Goal: Complete application form

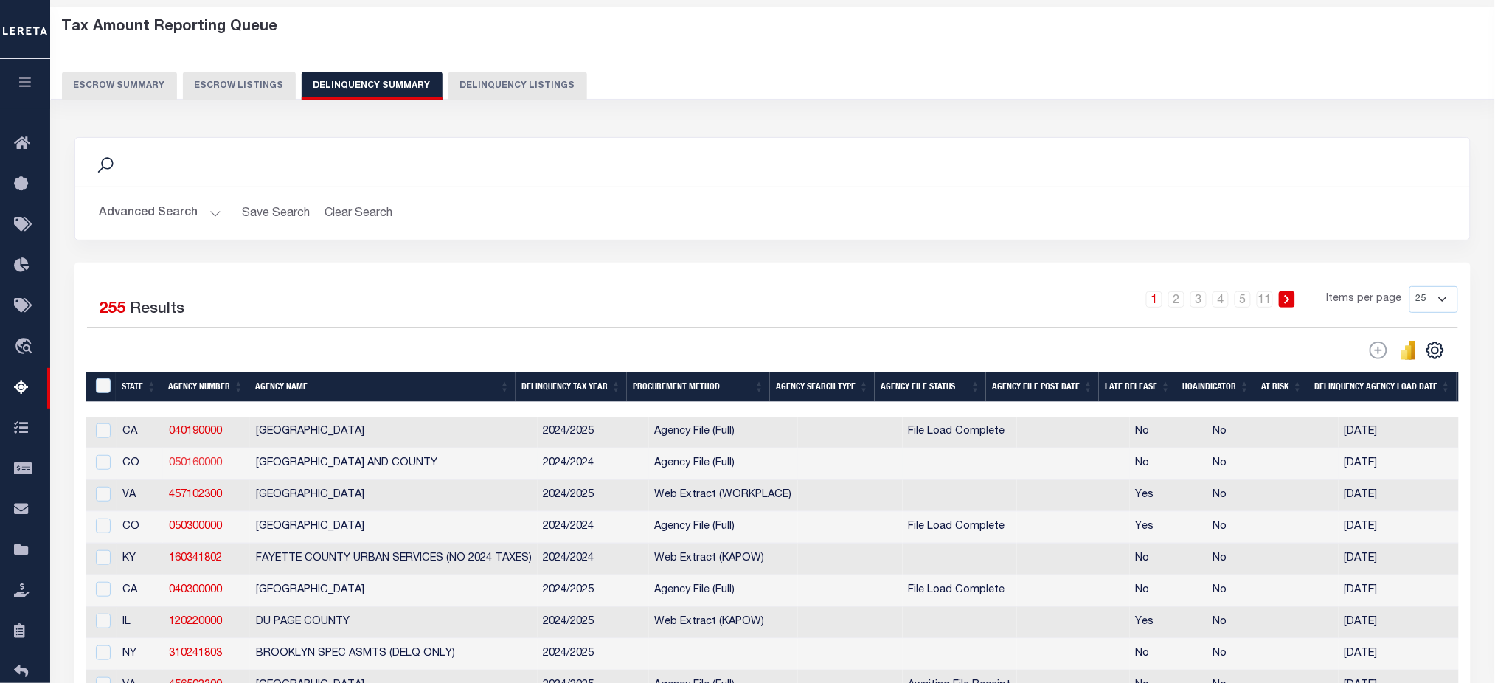
scroll to position [98, 0]
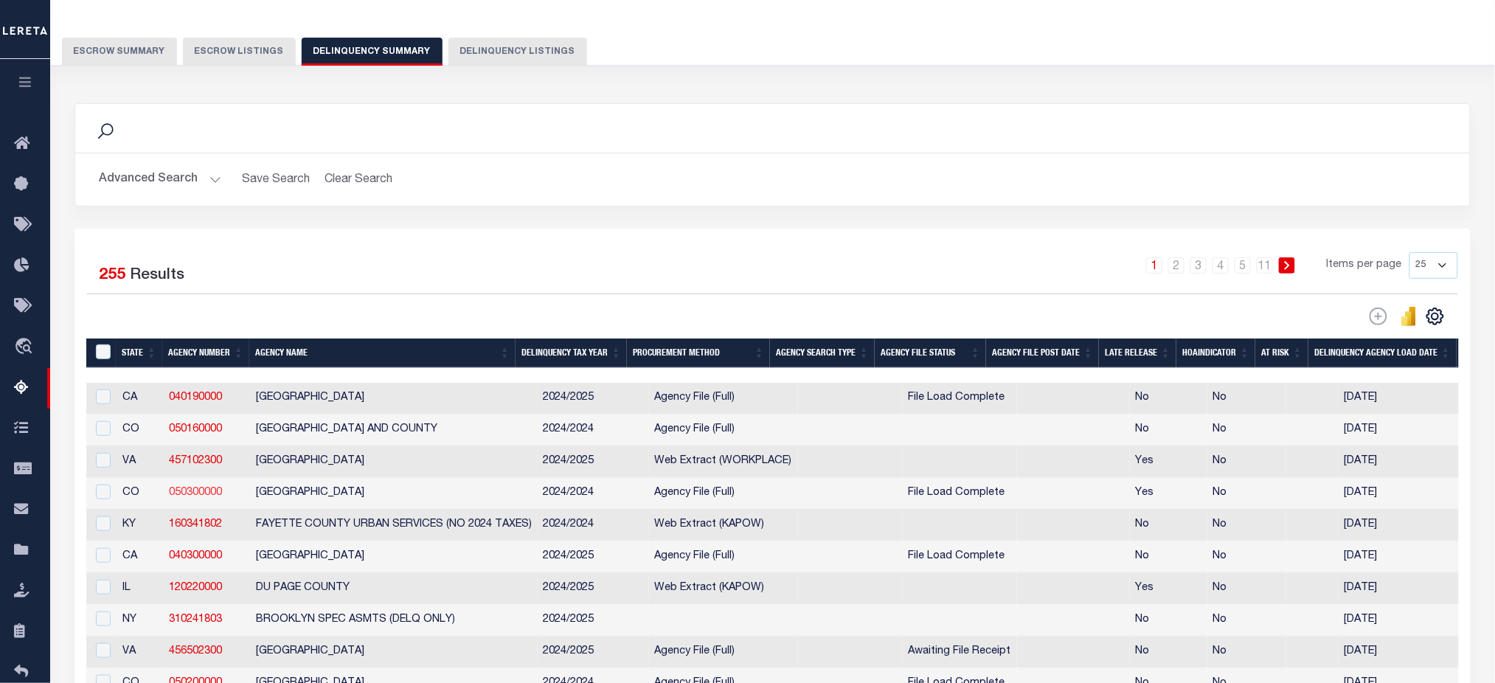
click at [189, 498] on link "050300000" at bounding box center [195, 492] width 53 height 10
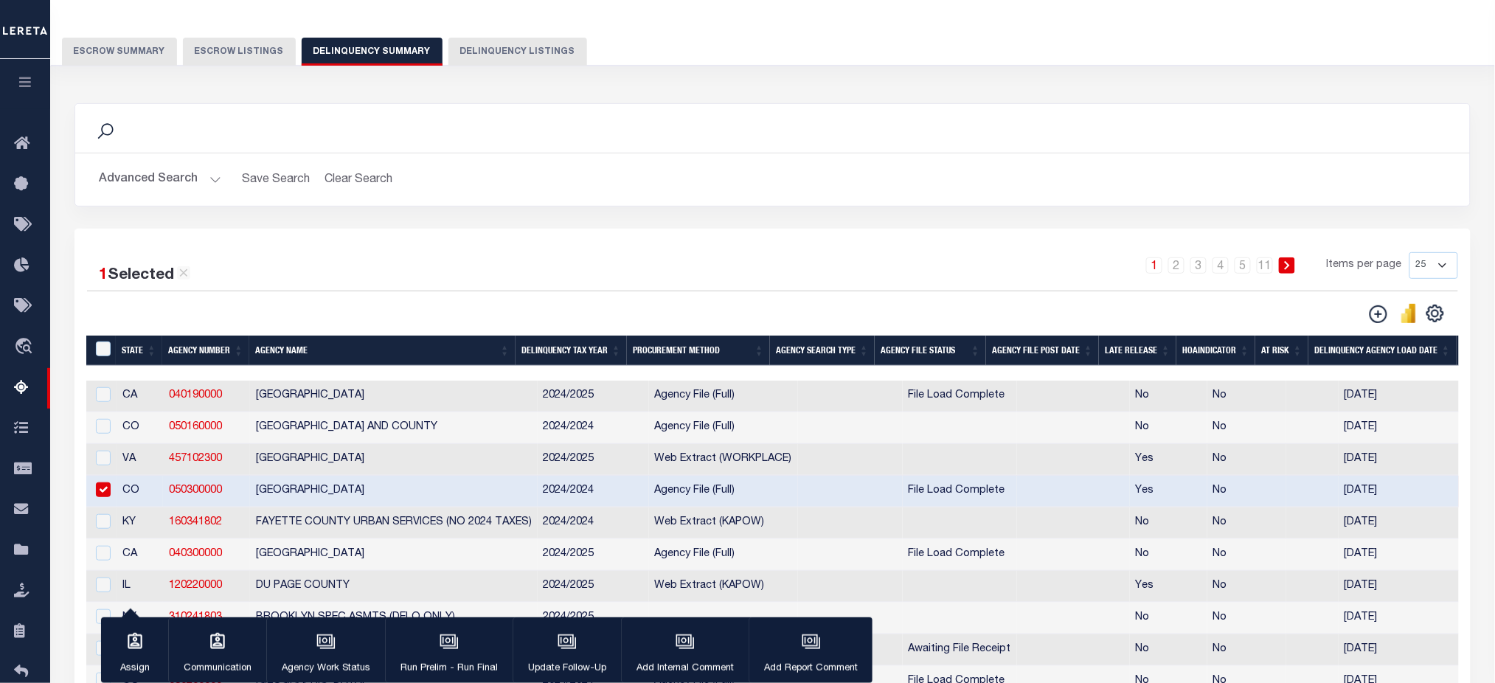
click at [105, 495] on input "checkbox" at bounding box center [103, 489] width 15 height 15
checkbox input "false"
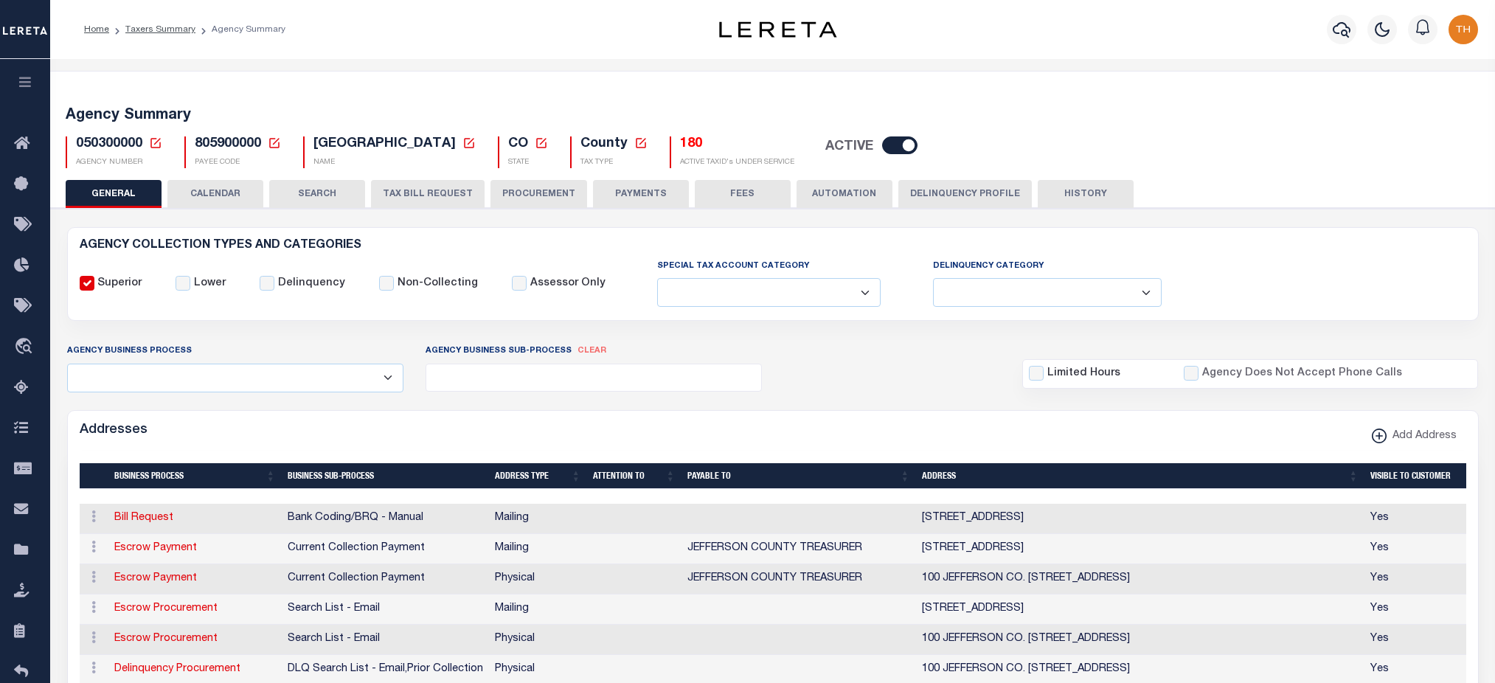
select select "SCPY"
select select "WEB"
select select "CPYM"
select select "WEB"
select select "API"
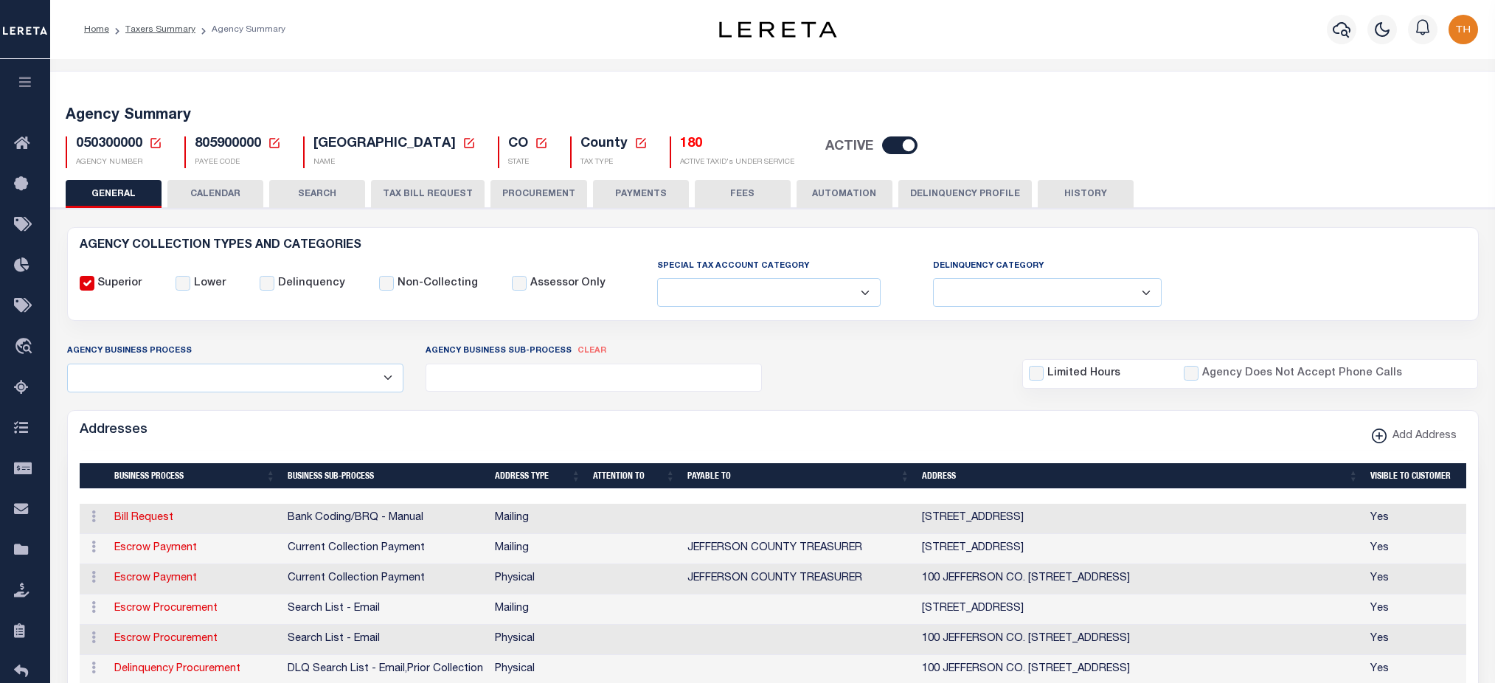
click at [957, 192] on button "Delinquency Profile" at bounding box center [964, 194] width 133 height 28
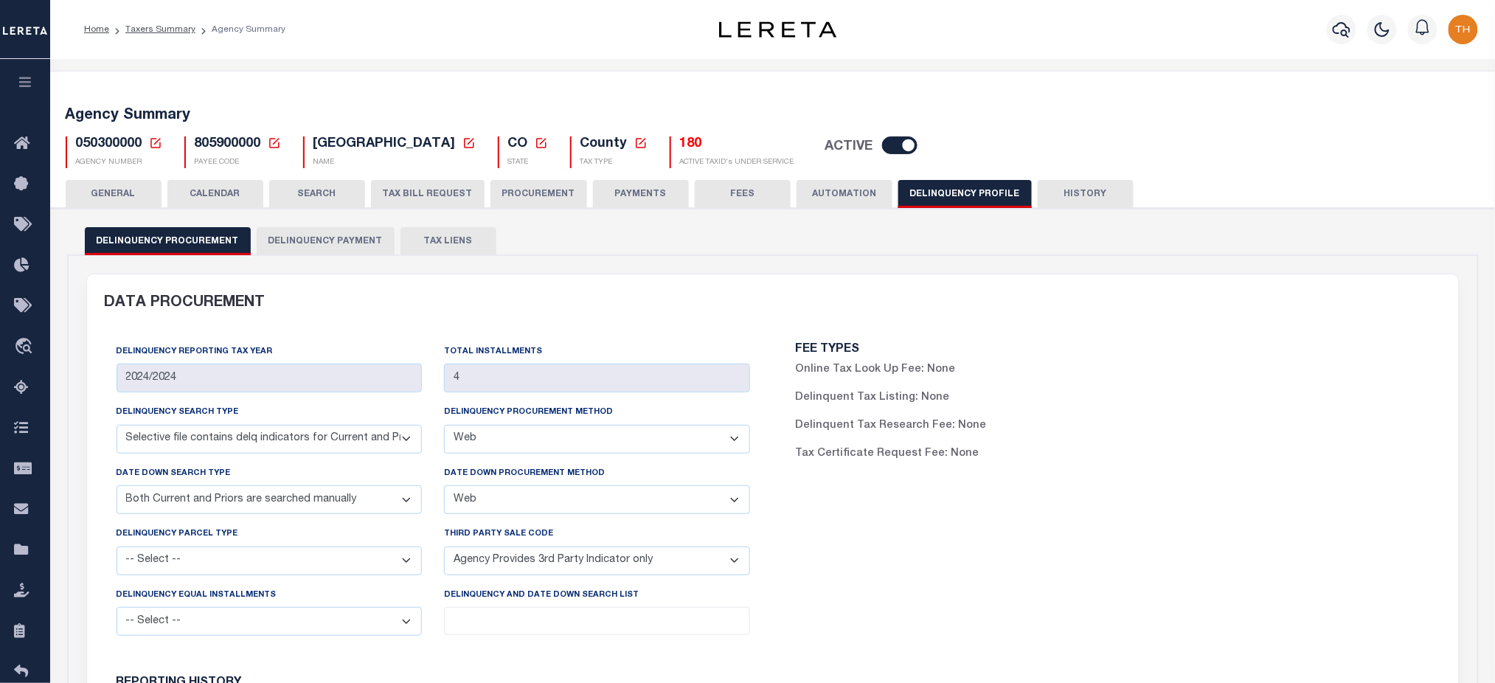
click at [563, 435] on select "-- Select -- Automated Listing created by Agency Email FAX Mail Phone Screen Sc…" at bounding box center [597, 439] width 306 height 29
click at [603, 499] on select "-- Select -- Automated Listing created by Agency Email FAX Mail Phone Screen Sc…" at bounding box center [597, 499] width 306 height 29
drag, startPoint x: 922, startPoint y: 494, endPoint x: 821, endPoint y: 479, distance: 102.2
click at [922, 494] on div "FEE TYPES Online Tax Look Up Fee: None Delinquent Tax Listing: None Delinquent …" at bounding box center [1112, 495] width 679 height 327
click at [674, 442] on select "-- Select -- Automated Listing created by Agency Email FAX Mail Phone Screen Sc…" at bounding box center [597, 439] width 306 height 29
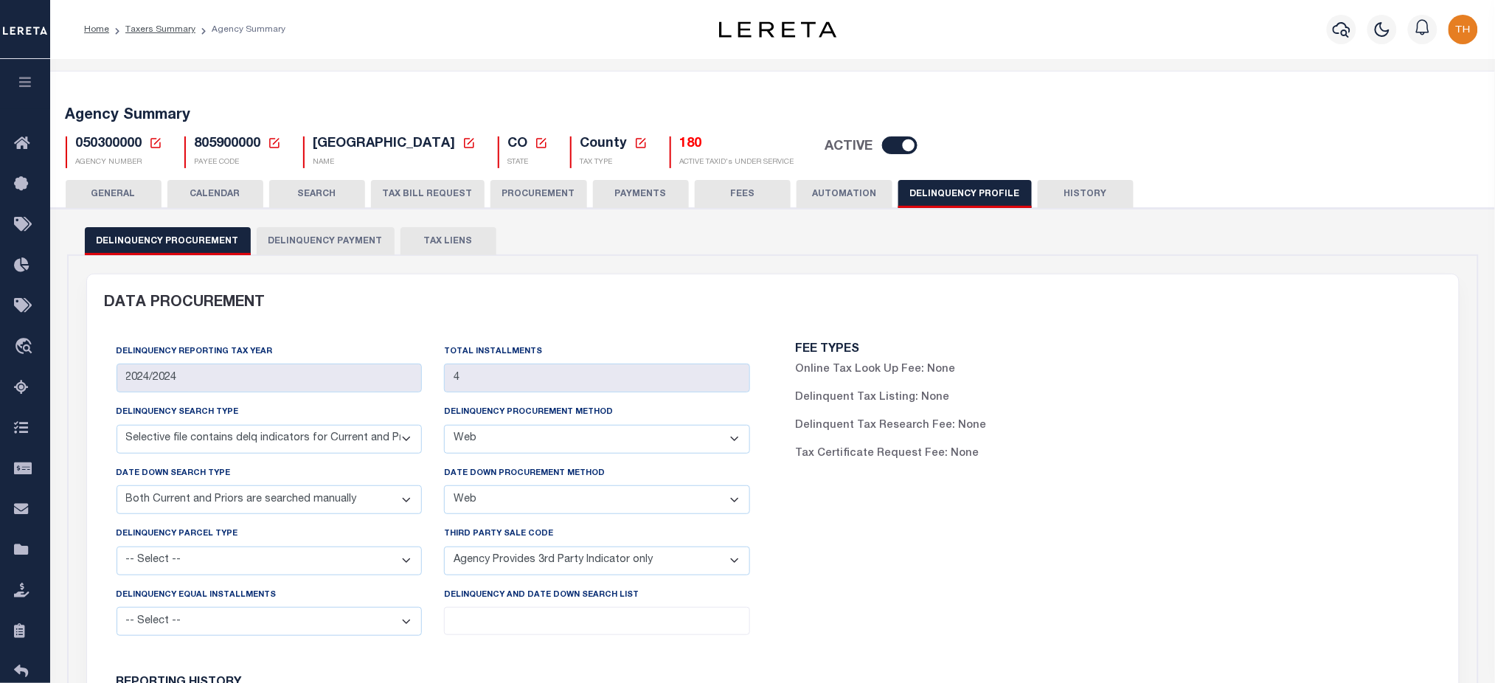
drag, startPoint x: 444, startPoint y: 425, endPoint x: 594, endPoint y: 420, distance: 150.5
click at [594, 420] on div "Delinquency Procurement Method -- Select -- Automated Listing created by Agency…" at bounding box center [597, 428] width 306 height 49
click at [563, 458] on div "Delinquency Procurement Method -- Select -- Automated Listing created by Agency…" at bounding box center [597, 434] width 328 height 60
click at [561, 443] on select "-- Select -- Automated Listing created by Agency Email FAX Mail Phone Screen Sc…" at bounding box center [597, 439] width 306 height 29
click at [543, 450] on select "-- Select -- Automated Listing created by Agency Email FAX Mail Phone Screen Sc…" at bounding box center [597, 439] width 306 height 29
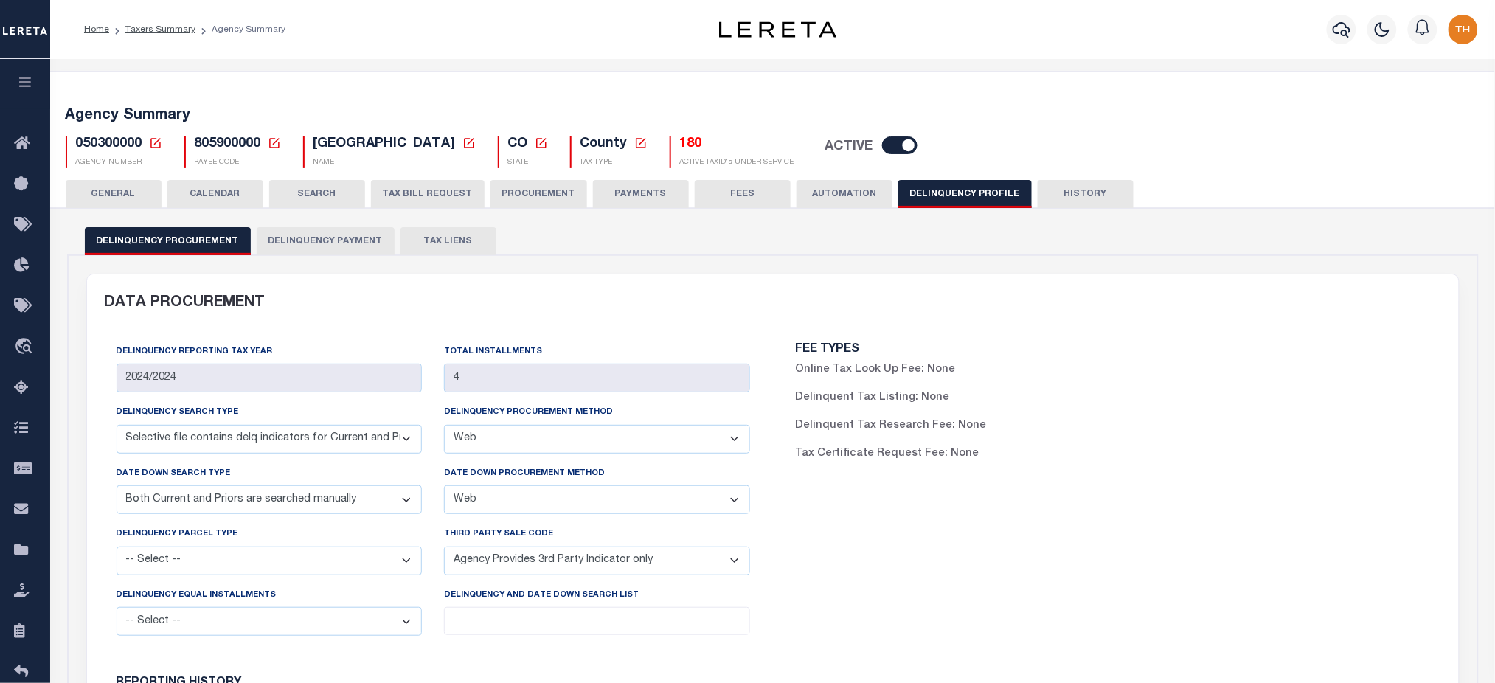
drag, startPoint x: 959, startPoint y: 554, endPoint x: 962, endPoint y: 538, distance: 15.8
click at [960, 554] on div "FEE TYPES Online Tax Look Up Fee: None Delinquent Tax Listing: None Delinquent …" at bounding box center [1112, 495] width 679 height 327
drag, startPoint x: 441, startPoint y: 412, endPoint x: 637, endPoint y: 413, distance: 196.2
click at [637, 413] on div "Delinquency Procurement Method -- Select -- Automated Listing created by Agency…" at bounding box center [597, 434] width 328 height 60
click at [481, 441] on select "-- Select -- Automated Listing created by Agency Email FAX Mail Phone Screen Sc…" at bounding box center [597, 439] width 306 height 29
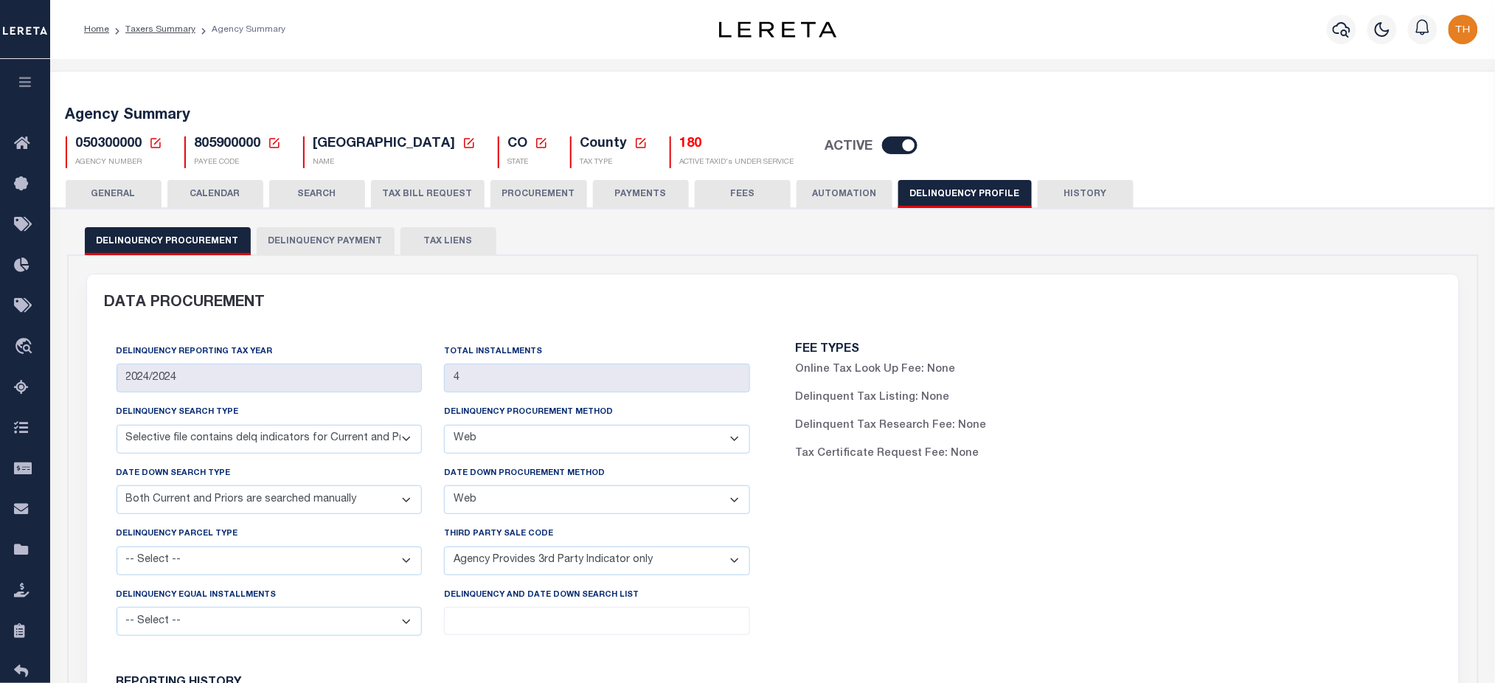
click at [435, 414] on div "Delinquency Procurement Method -- Select -- Automated Listing created by Agency…" at bounding box center [597, 434] width 328 height 60
drag, startPoint x: 442, startPoint y: 413, endPoint x: 658, endPoint y: 414, distance: 215.3
click at [658, 414] on div "Delinquency Procurement Method -- Select -- Automated Listing created by Agency…" at bounding box center [597, 434] width 328 height 60
